Goal: Task Accomplishment & Management: Complete application form

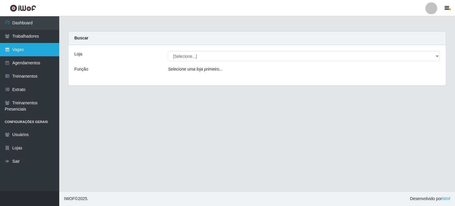
click at [23, 47] on link "Vagas" at bounding box center [29, 49] width 59 height 13
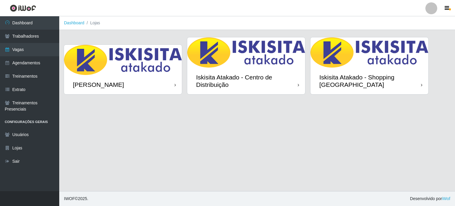
click at [339, 65] on img at bounding box center [369, 52] width 118 height 30
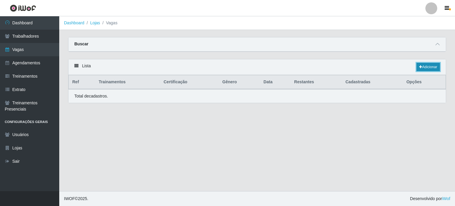
click at [428, 67] on link "Adicionar" at bounding box center [427, 67] width 23 height 8
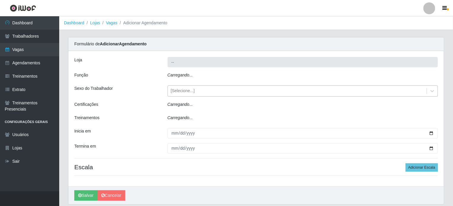
type input "Iskisita Atakado - Shopping [GEOGRAPHIC_DATA]"
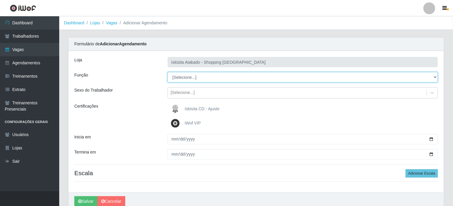
click at [206, 81] on select "[Selecione...] Auxiliar de Estacionamento Auxiliar de Estacionamento + Auxiliar…" at bounding box center [303, 77] width 271 height 10
select select "73"
click at [168, 72] on select "[Selecione...] Auxiliar de Estacionamento Auxiliar de Estacionamento + Auxiliar…" at bounding box center [303, 77] width 271 height 10
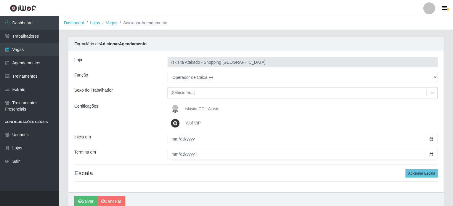
click at [198, 93] on div "[Selecione...]" at bounding box center [297, 93] width 259 height 10
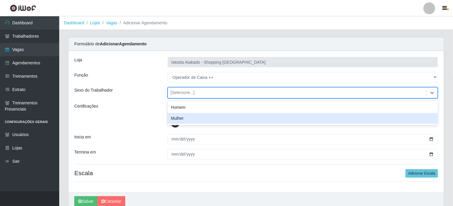
click at [151, 126] on div "Certificações" at bounding box center [116, 116] width 93 height 26
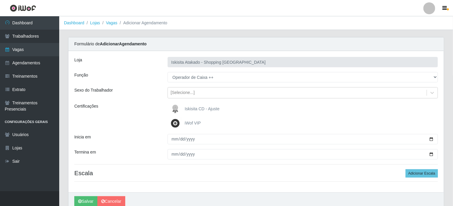
click at [179, 124] on img at bounding box center [176, 123] width 14 height 12
click at [0, 0] on input "iWof VIP" at bounding box center [0, 0] width 0 height 0
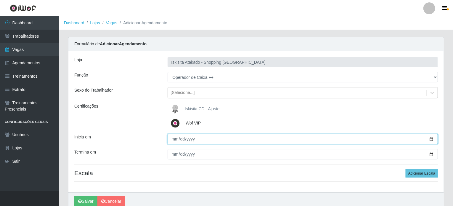
click at [188, 139] on input "Inicia em" at bounding box center [303, 139] width 271 height 10
click at [433, 139] on input "Inicia em" at bounding box center [303, 139] width 271 height 10
type input "2025-10-03"
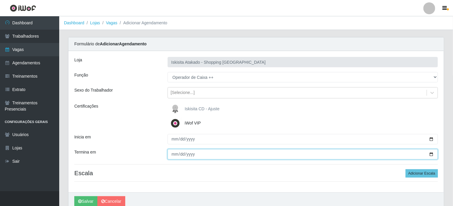
click at [172, 154] on input "Termina em" at bounding box center [303, 154] width 271 height 10
click at [431, 155] on input "Termina em" at bounding box center [303, 154] width 271 height 10
type input "2025-10-03"
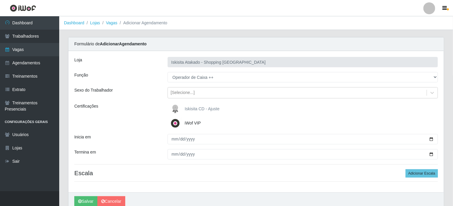
click at [177, 123] on img at bounding box center [176, 123] width 14 height 12
click at [0, 0] on input "iWof VIP" at bounding box center [0, 0] width 0 height 0
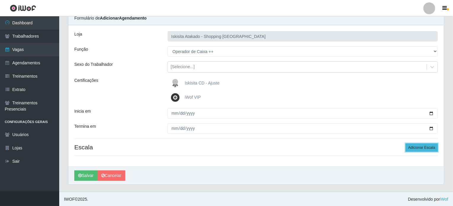
click at [428, 144] on button "Adicionar Escala" at bounding box center [422, 147] width 32 height 8
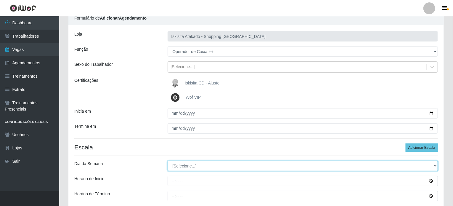
click at [179, 164] on select "[Selecione...] Segunda Terça Quarta Quinta Sexta Sábado Domingo" at bounding box center [303, 165] width 271 height 10
select select "5"
click at [168, 160] on select "[Selecione...] Segunda Terça Quarta Quinta Sexta Sábado Domingo" at bounding box center [303, 165] width 271 height 10
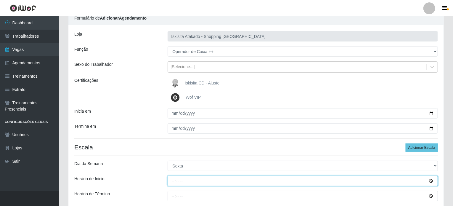
click at [175, 181] on input "Horário de Inicio" at bounding box center [303, 181] width 271 height 10
type input "14:30"
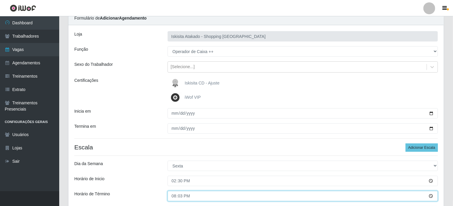
type input "20:30"
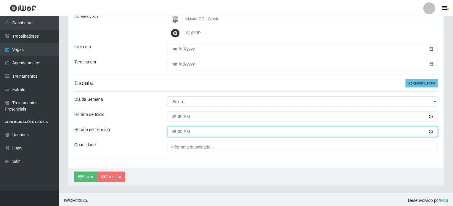
scroll to position [91, 0]
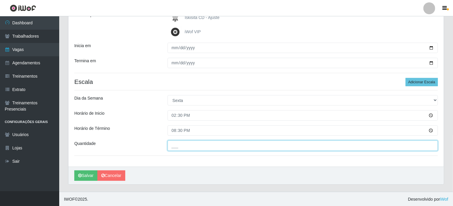
click at [182, 148] on input "___" at bounding box center [303, 145] width 271 height 10
type input "2__"
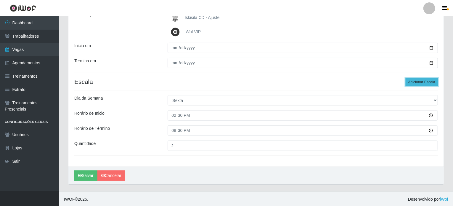
click at [417, 81] on button "Adicionar Escala" at bounding box center [422, 82] width 32 height 8
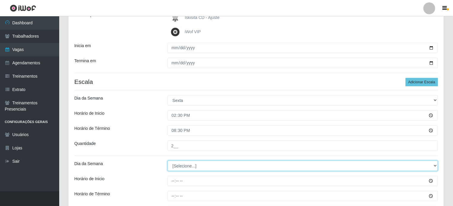
click at [190, 168] on select "[Selecione...] Segunda Terça Quarta Quinta Sexta Sábado Domingo" at bounding box center [303, 165] width 271 height 10
select select "5"
click at [168, 160] on select "[Selecione...] Segunda Terça Quarta Quinta Sexta Sábado Domingo" at bounding box center [303, 165] width 271 height 10
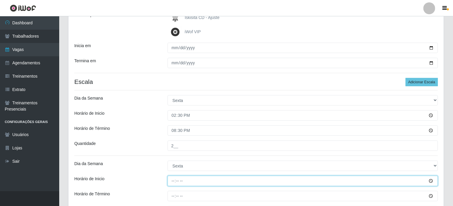
click at [172, 180] on input "Horário de Inicio" at bounding box center [303, 181] width 271 height 10
type input "15:30"
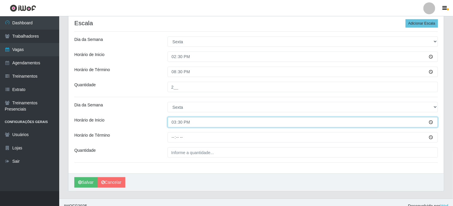
scroll to position [150, 0]
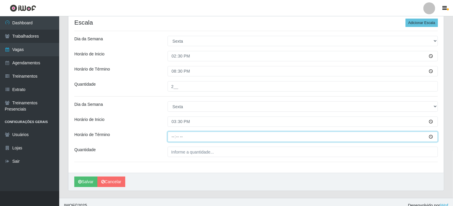
click at [171, 137] on input "Horário de Término" at bounding box center [303, 136] width 271 height 10
type input "21:30"
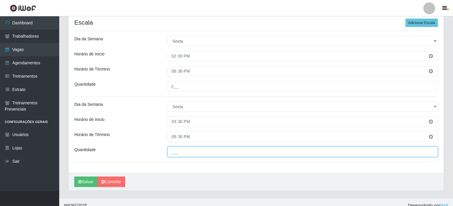
click at [187, 153] on input "___" at bounding box center [303, 152] width 271 height 10
type input "2__"
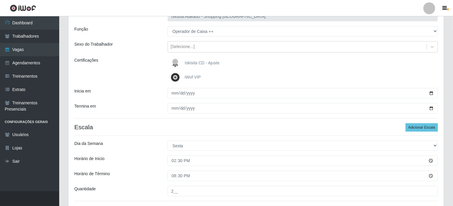
scroll to position [32, 0]
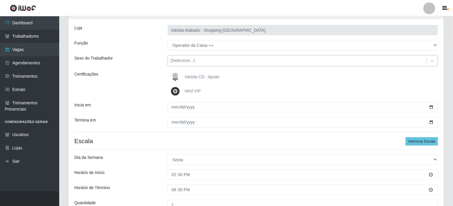
click at [188, 63] on div "[Selecione...]" at bounding box center [183, 61] width 24 height 6
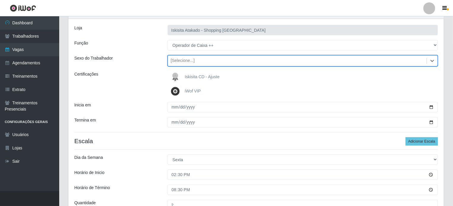
click at [188, 63] on div "[Selecione...]" at bounding box center [183, 61] width 24 height 6
click at [178, 60] on div "[Selecione...]" at bounding box center [183, 61] width 24 height 6
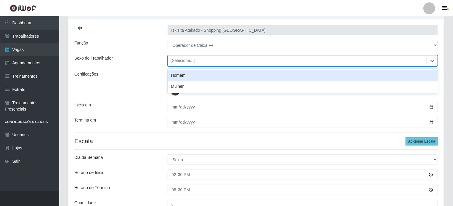
click at [178, 60] on div "[Selecione...]" at bounding box center [183, 61] width 24 height 6
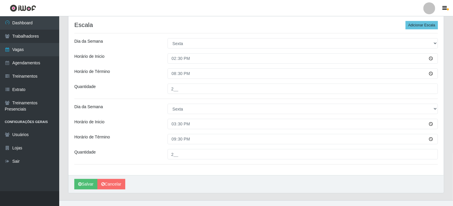
scroll to position [156, 0]
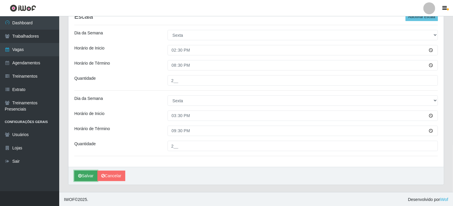
click at [89, 177] on button "Salvar" at bounding box center [85, 176] width 23 height 10
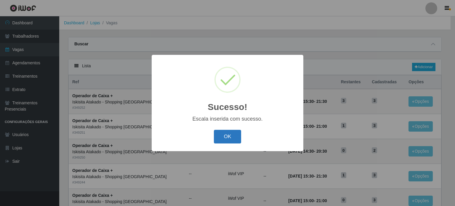
click at [226, 139] on button "OK" at bounding box center [228, 137] width 28 height 14
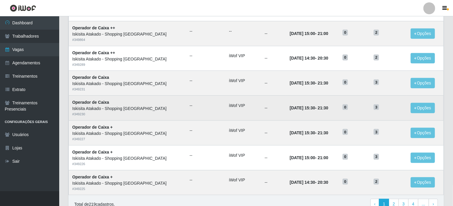
scroll to position [294, 0]
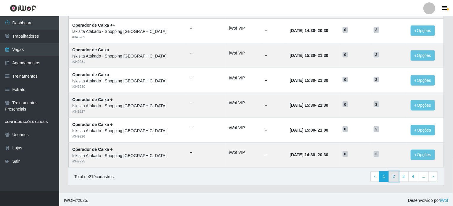
click at [393, 176] on link "2" at bounding box center [394, 176] width 10 height 11
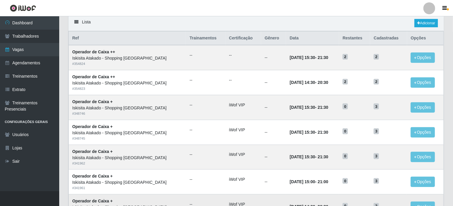
scroll to position [30, 0]
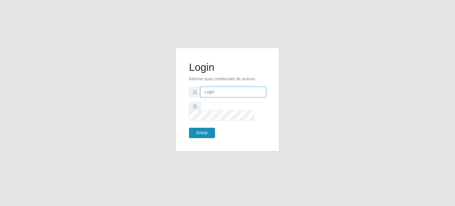
type input "[PERSON_NAME][EMAIL_ADDRESS][DOMAIN_NAME]"
click at [205, 128] on button "Entrar" at bounding box center [202, 133] width 26 height 10
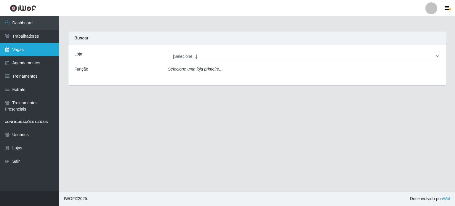
click at [26, 48] on link "Vagas" at bounding box center [29, 49] width 59 height 13
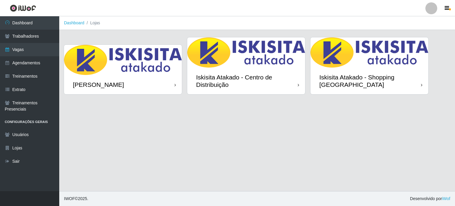
click at [369, 74] on div "Iskisita Atakado - Shopping [GEOGRAPHIC_DATA]" at bounding box center [370, 80] width 102 height 15
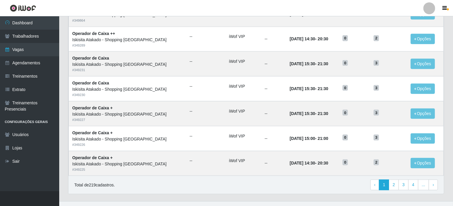
scroll to position [294, 0]
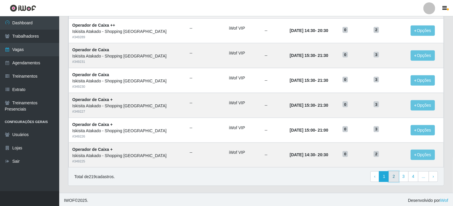
click at [393, 173] on link "2" at bounding box center [394, 176] width 10 height 11
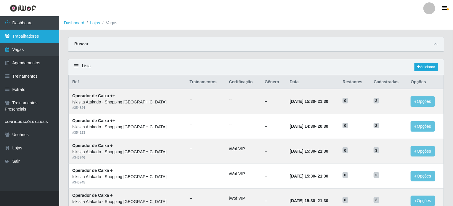
click at [22, 38] on link "Trabalhadores" at bounding box center [29, 36] width 59 height 13
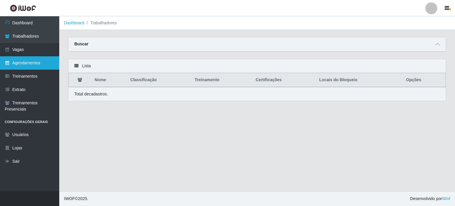
click at [21, 62] on link "Agendamentos" at bounding box center [29, 62] width 59 height 13
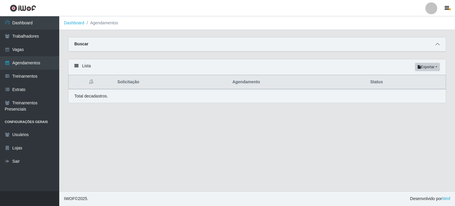
click at [435, 44] on icon at bounding box center [437, 44] width 4 height 4
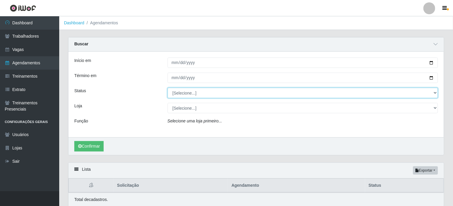
click at [203, 93] on select "[Selecione...] AGENDADO AGUARDANDO LIBERAR EM ANDAMENTO EM REVISÃO FINALIZADO C…" at bounding box center [303, 93] width 271 height 10
select select "AGENDADO"
click at [168, 88] on select "[Selecione...] AGENDADO AGUARDANDO LIBERAR EM ANDAMENTO EM REVISÃO FINALIZADO C…" at bounding box center [303, 93] width 271 height 10
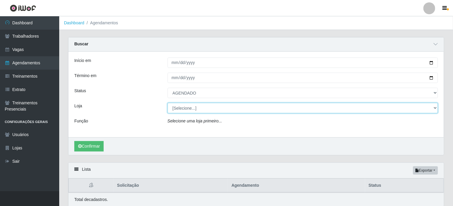
click at [213, 110] on select "[Selecione...] Iskisita Atakado - Alecrim Iskisita Atakado - Centro de Distribu…" at bounding box center [303, 108] width 271 height 10
select select "424"
click at [168, 103] on select "[Selecione...] Iskisita Atakado - Alecrim Iskisita Atakado - Centro de Distribu…" at bounding box center [303, 108] width 271 height 10
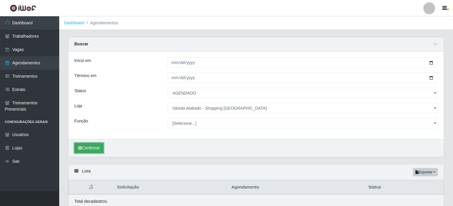
click at [98, 147] on button "Confirmar" at bounding box center [88, 148] width 29 height 10
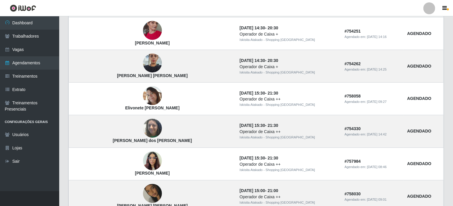
scroll to position [515, 0]
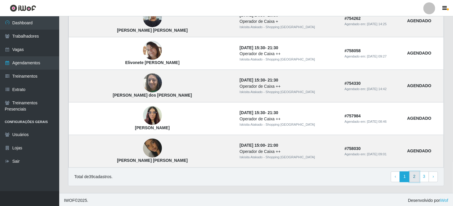
click at [415, 175] on link "2" at bounding box center [414, 176] width 10 height 11
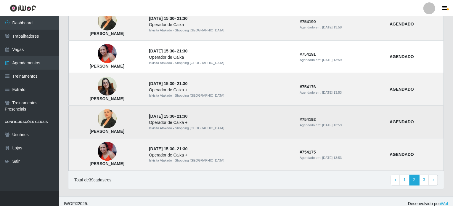
scroll to position [410, 0]
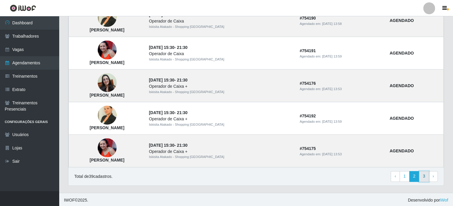
click at [426, 174] on link "3" at bounding box center [424, 176] width 10 height 11
